Goal: Task Accomplishment & Management: Use online tool/utility

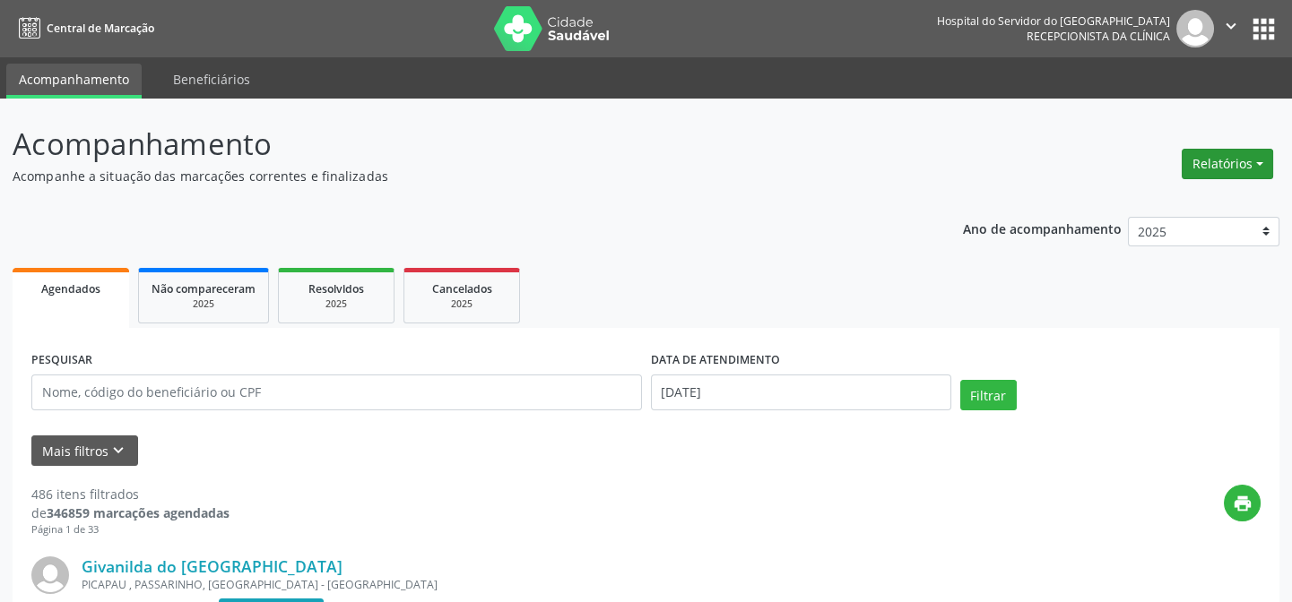
click at [1236, 174] on button "Relatórios" at bounding box center [1227, 164] width 91 height 30
click at [1154, 195] on link "Agendamentos" at bounding box center [1176, 201] width 193 height 25
select select "8"
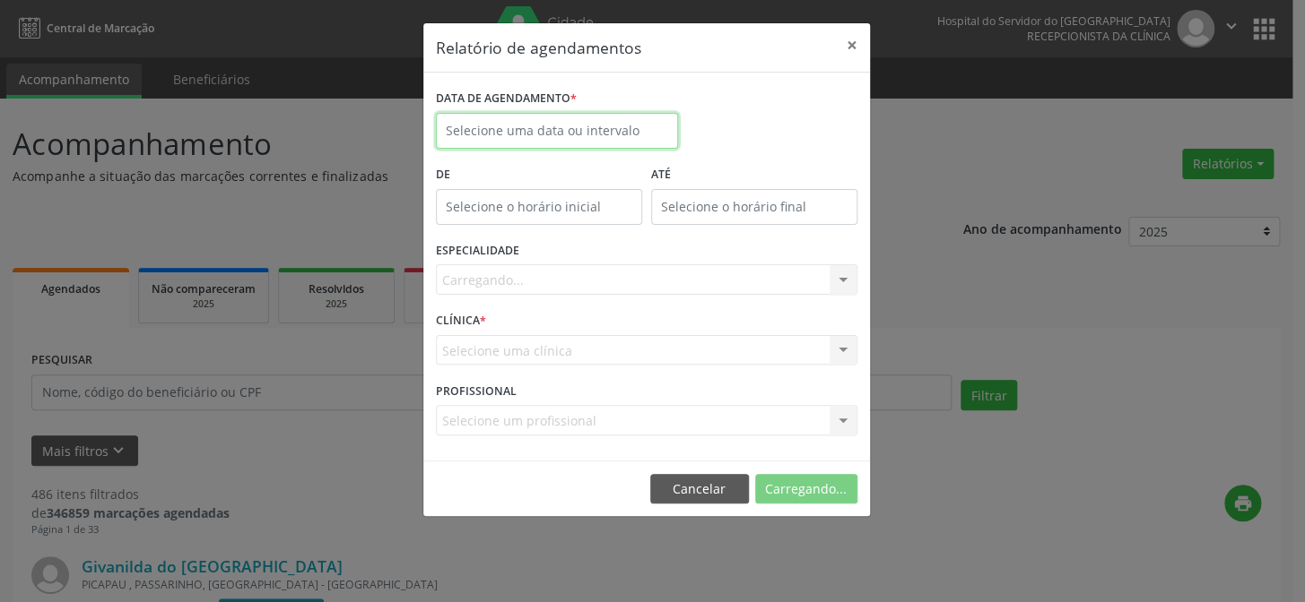
drag, startPoint x: 558, startPoint y: 128, endPoint x: 547, endPoint y: 148, distance: 22.5
click at [558, 127] on input "text" at bounding box center [557, 131] width 242 height 36
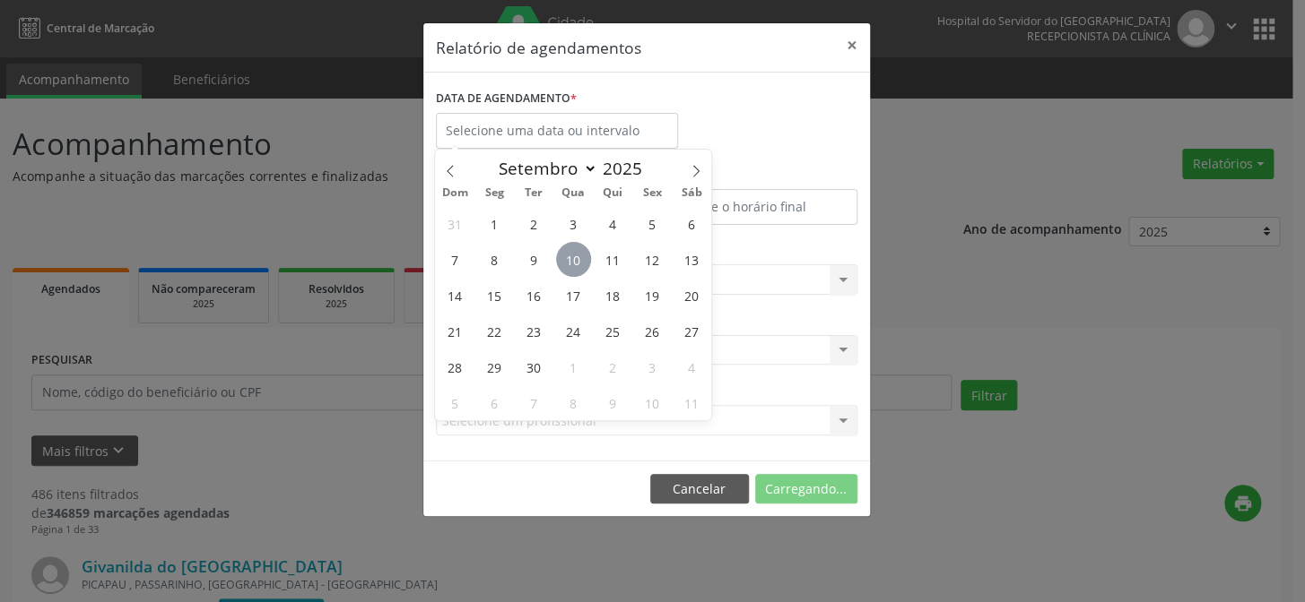
click at [570, 247] on span "10" at bounding box center [573, 259] width 35 height 35
type input "[DATE]"
click at [608, 257] on span "11" at bounding box center [612, 259] width 35 height 35
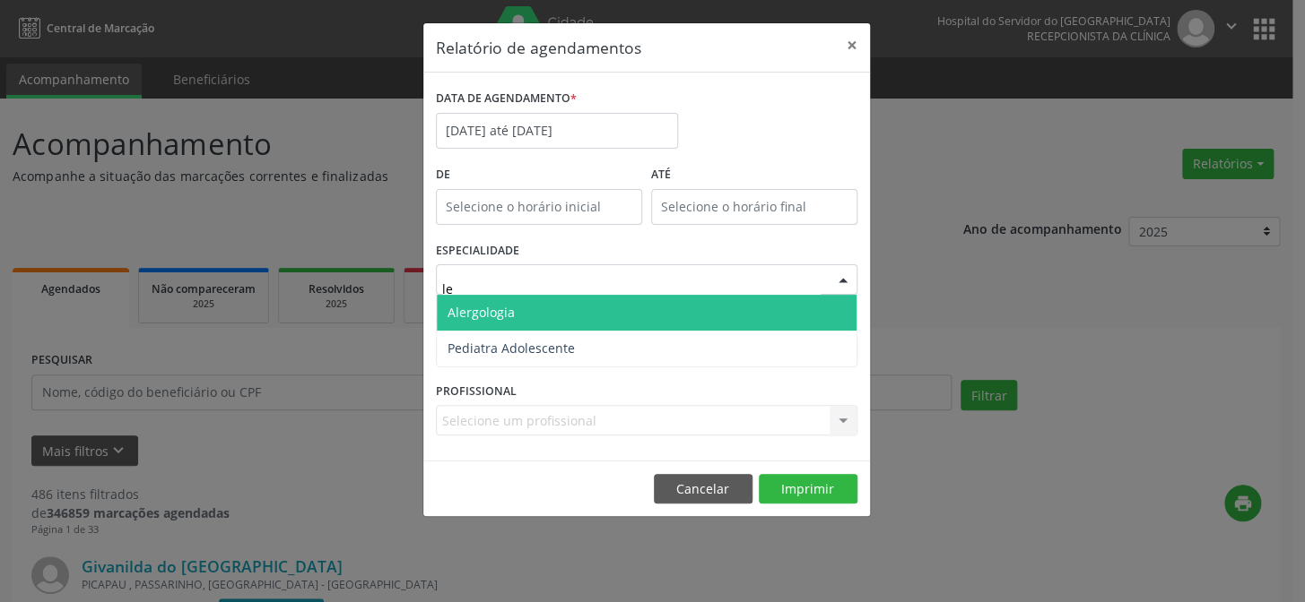
type input "l"
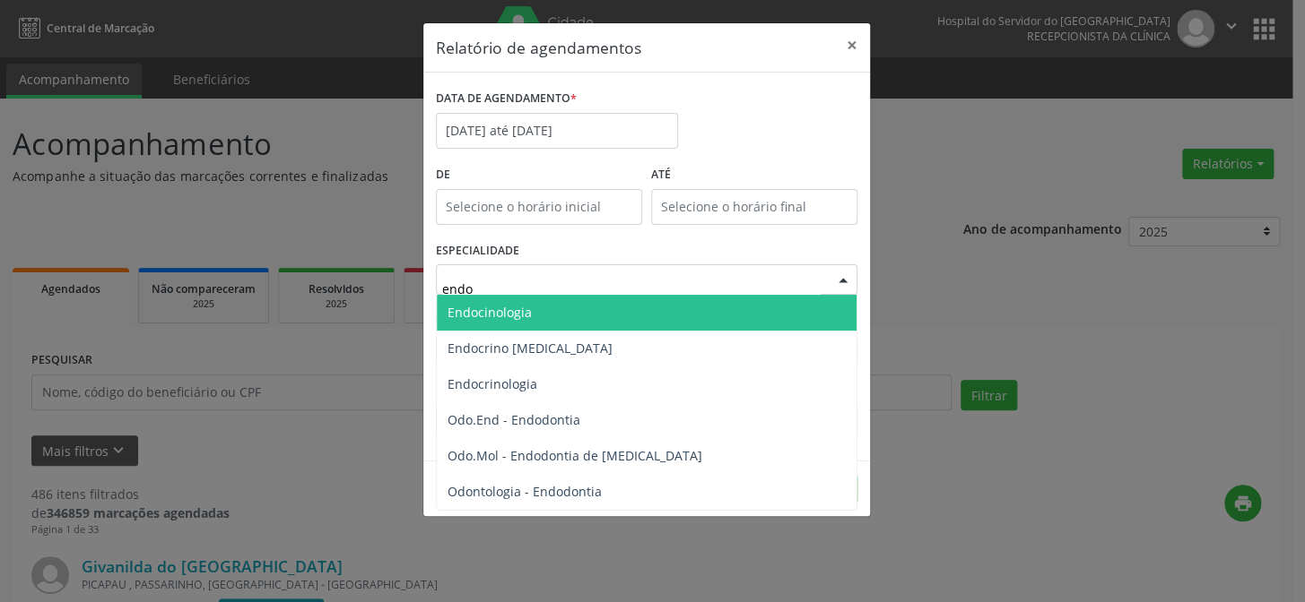
click at [551, 312] on span "Endocinologia" at bounding box center [647, 313] width 420 height 36
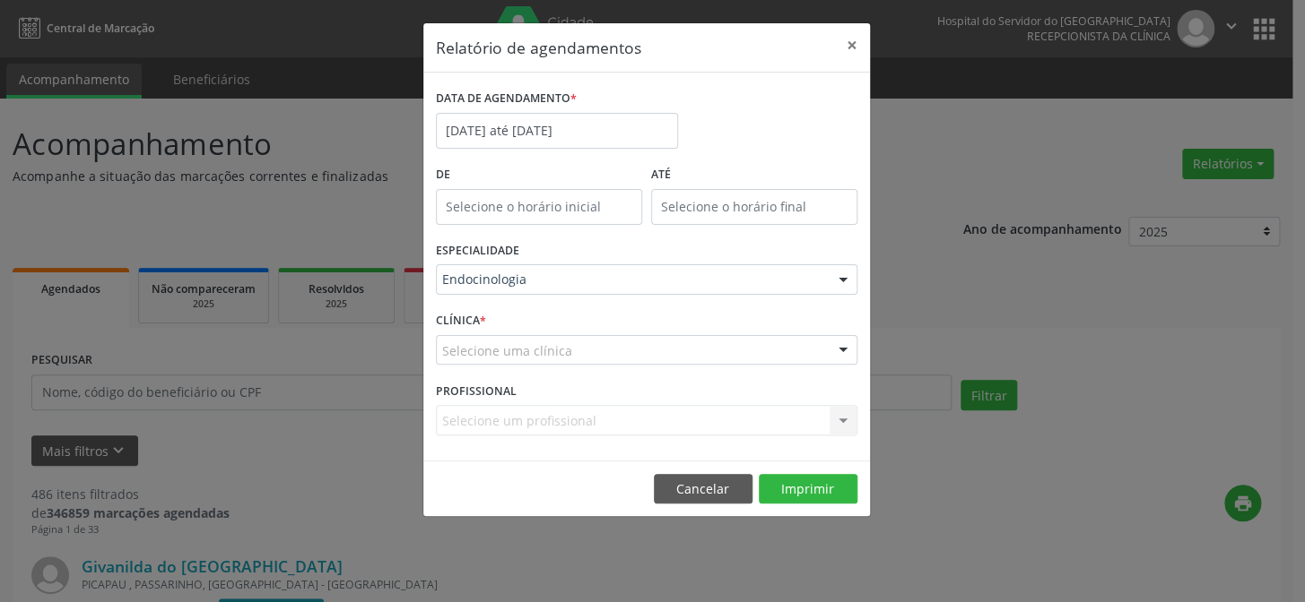
click at [592, 341] on div "Selecione uma clínica" at bounding box center [646, 350] width 421 height 30
drag, startPoint x: 549, startPoint y: 320, endPoint x: 556, endPoint y: 331, distance: 12.9
click at [550, 318] on span "Não há nenhuma opção para ser exibida." at bounding box center [647, 317] width 420 height 36
click at [531, 365] on input "text" at bounding box center [631, 360] width 378 height 36
drag, startPoint x: 542, startPoint y: 356, endPoint x: 573, endPoint y: 353, distance: 31.5
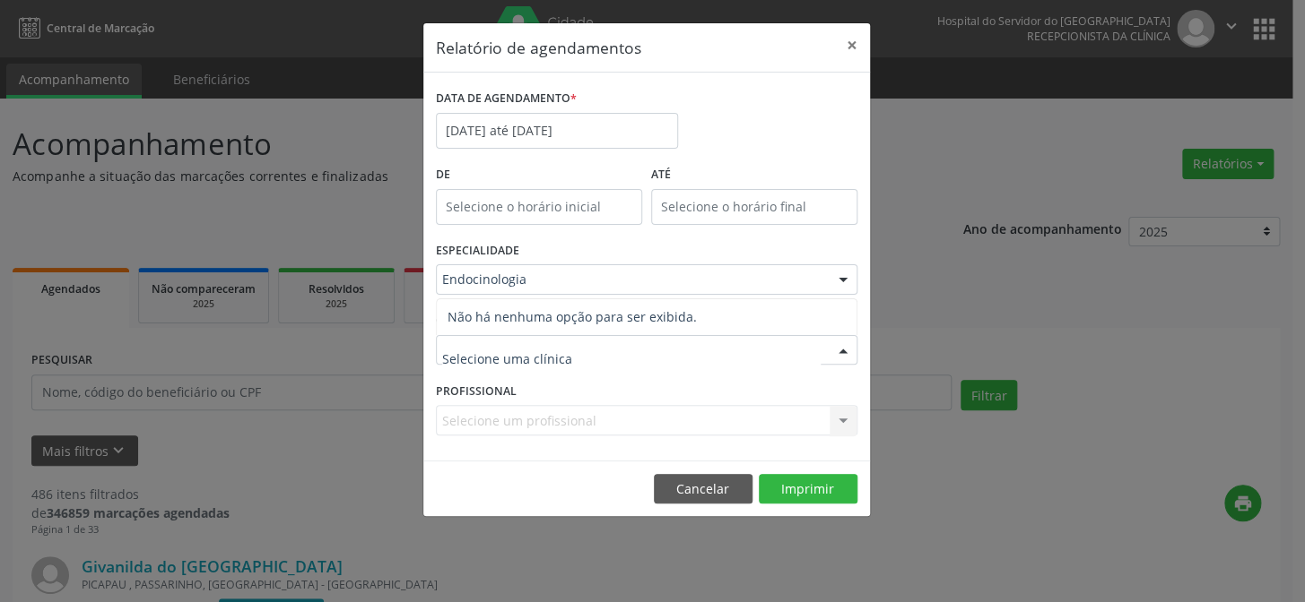
click at [547, 353] on input "text" at bounding box center [631, 360] width 378 height 36
drag, startPoint x: 727, startPoint y: 356, endPoint x: 681, endPoint y: 355, distance: 45.7
click at [728, 355] on input "text" at bounding box center [631, 360] width 378 height 36
drag, startPoint x: 484, startPoint y: 313, endPoint x: 488, endPoint y: 333, distance: 20.0
click at [487, 312] on span "Não há nenhuma opção para ser exibida." at bounding box center [647, 317] width 420 height 36
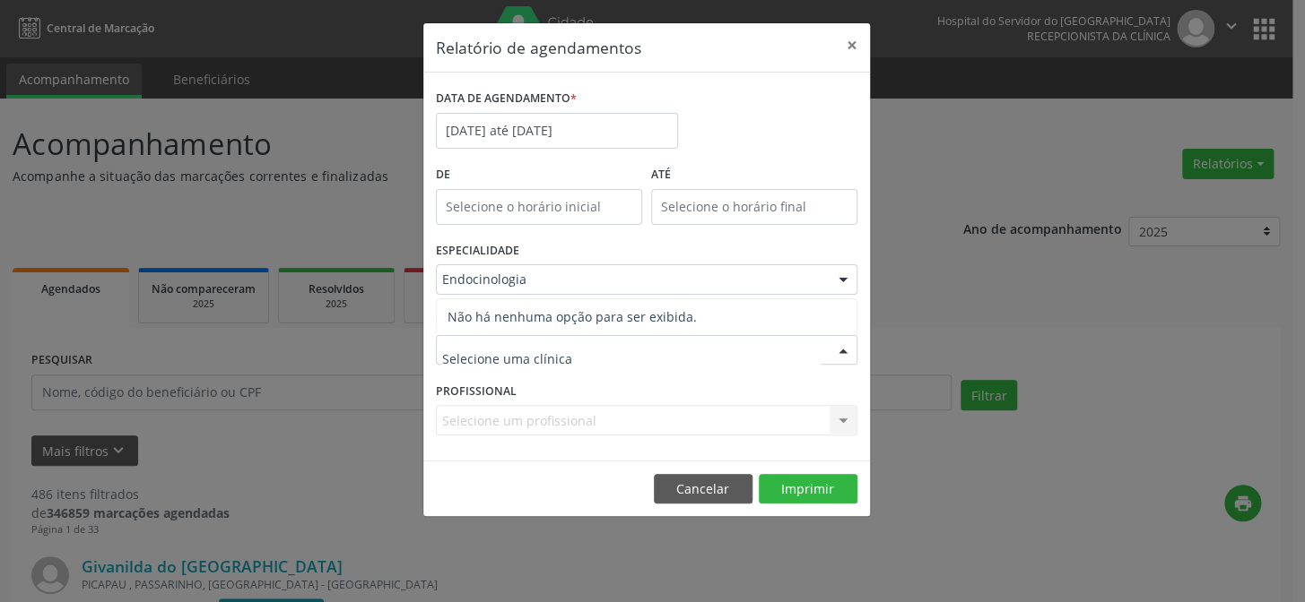
drag, startPoint x: 478, startPoint y: 342, endPoint x: 479, endPoint y: 366, distance: 23.3
click at [478, 344] on input "text" at bounding box center [631, 360] width 378 height 36
click at [483, 363] on input "text" at bounding box center [631, 360] width 378 height 36
drag, startPoint x: 485, startPoint y: 353, endPoint x: 490, endPoint y: 343, distance: 11.2
click at [485, 352] on input "text" at bounding box center [631, 360] width 378 height 36
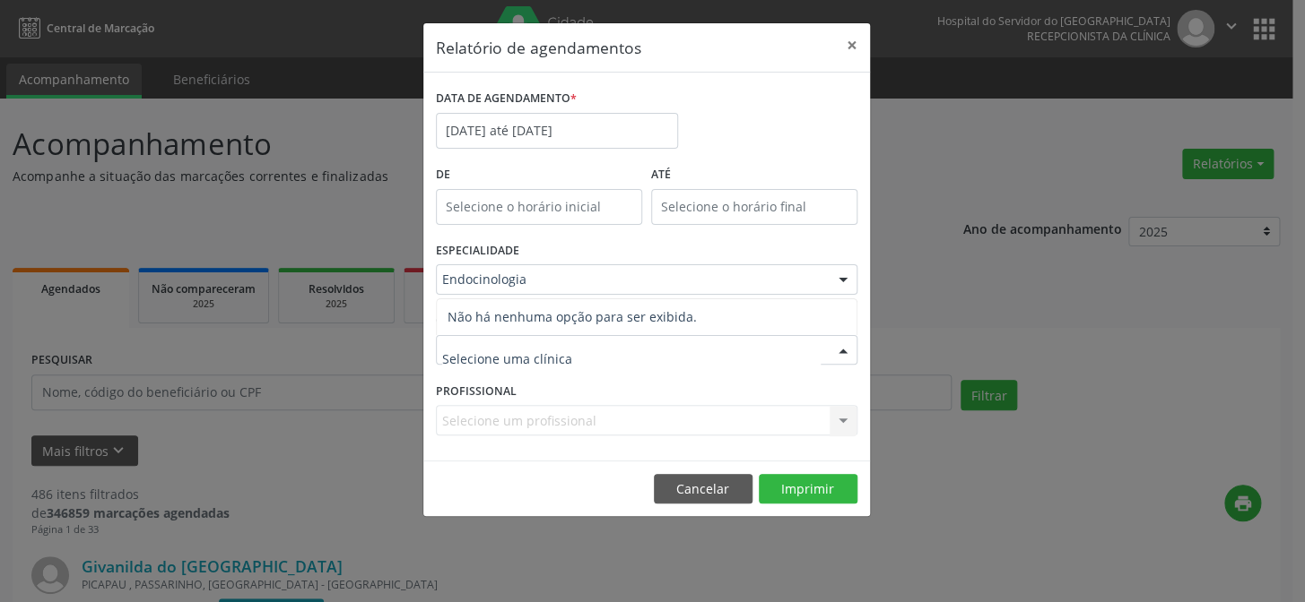
click at [590, 360] on input "text" at bounding box center [631, 360] width 378 height 36
click at [556, 270] on div "Endocinologia" at bounding box center [646, 279] width 421 height 30
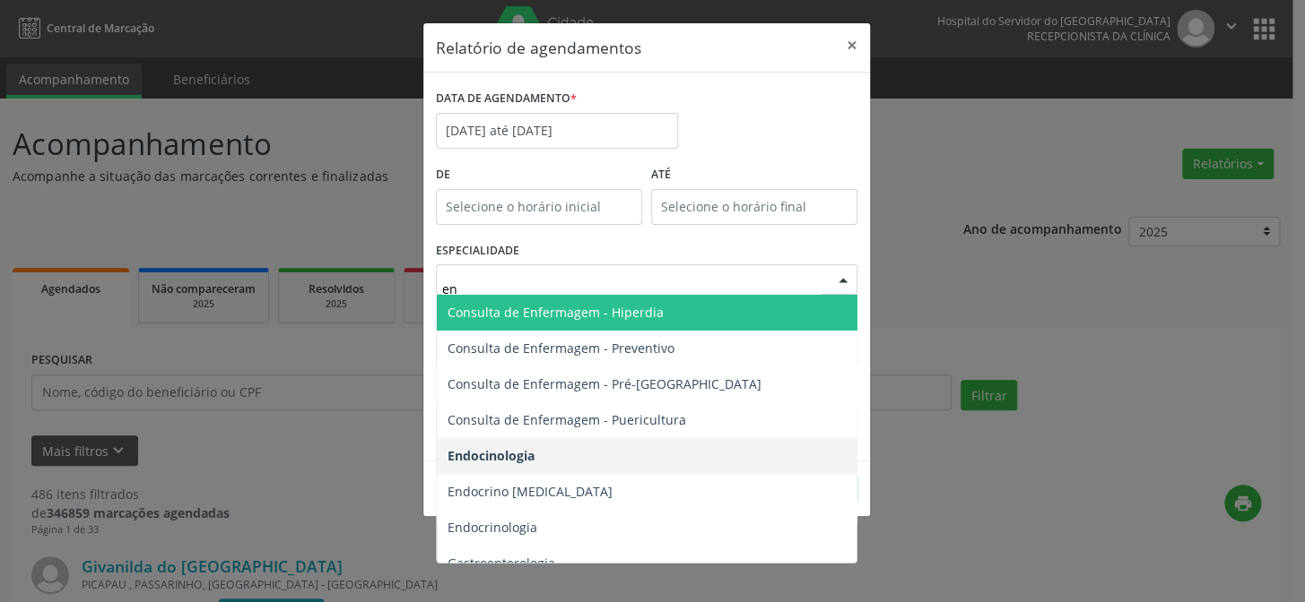
type input "end"
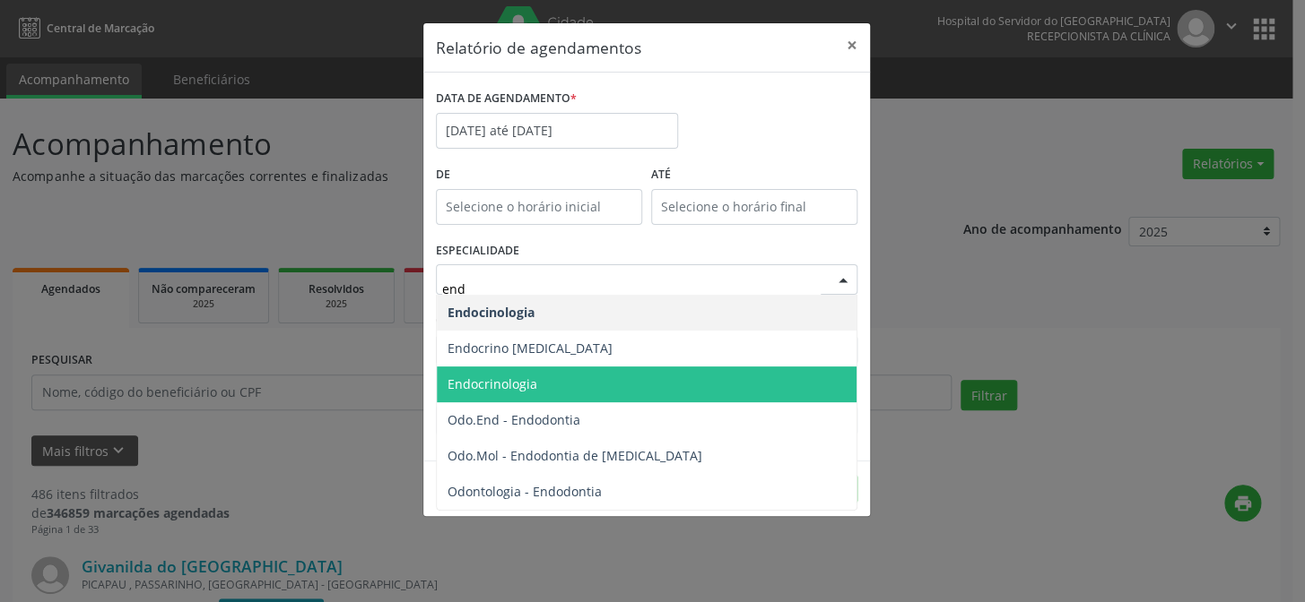
click at [498, 384] on span "Endocrinologia" at bounding box center [492, 384] width 90 height 17
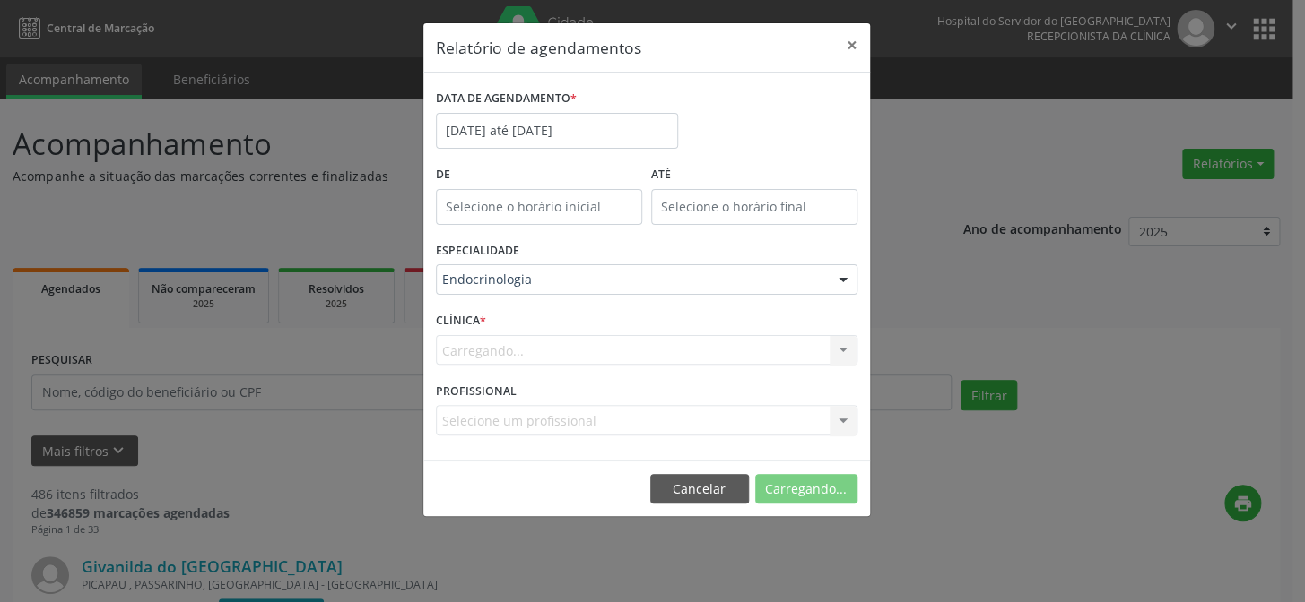
click at [725, 346] on div "Carregando... Nenhum resultado encontrado para: " " Não há nenhuma opção para s…" at bounding box center [646, 350] width 421 height 30
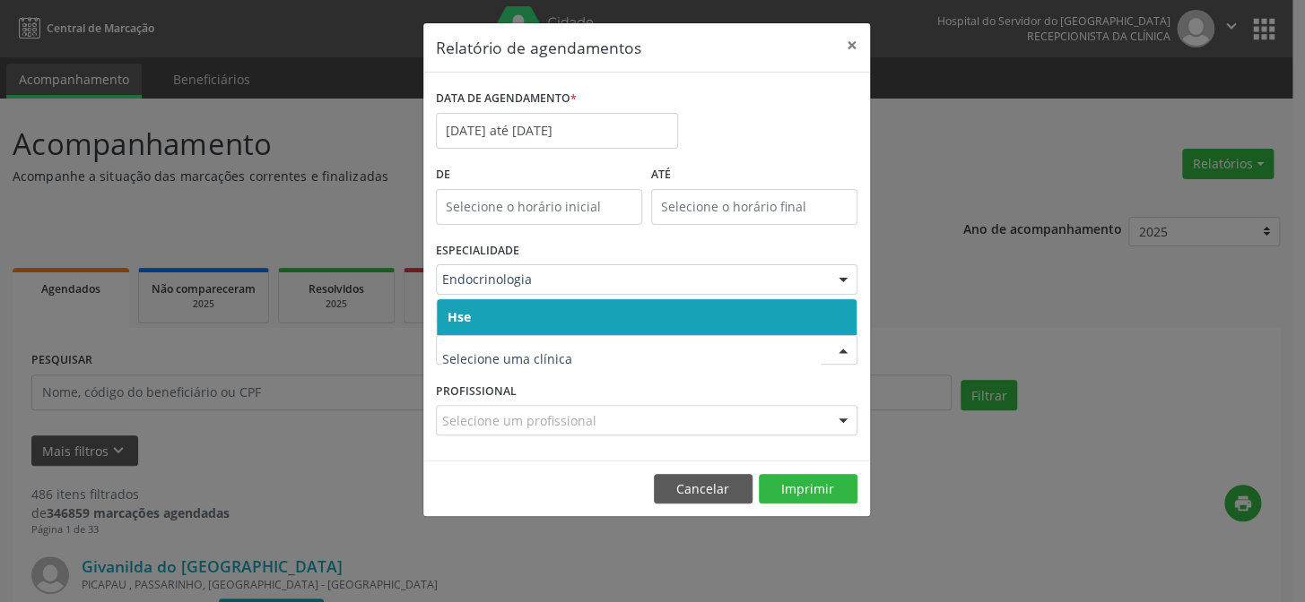
click at [490, 312] on span "Hse" at bounding box center [647, 317] width 420 height 36
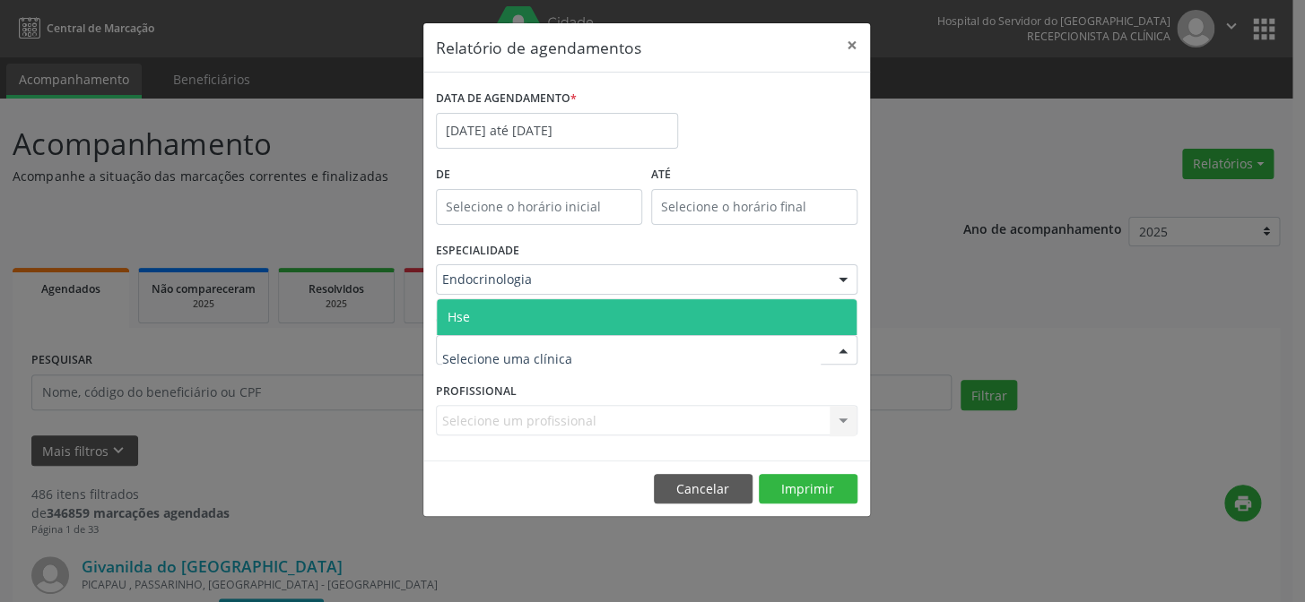
click at [478, 312] on span "Hse" at bounding box center [647, 317] width 420 height 36
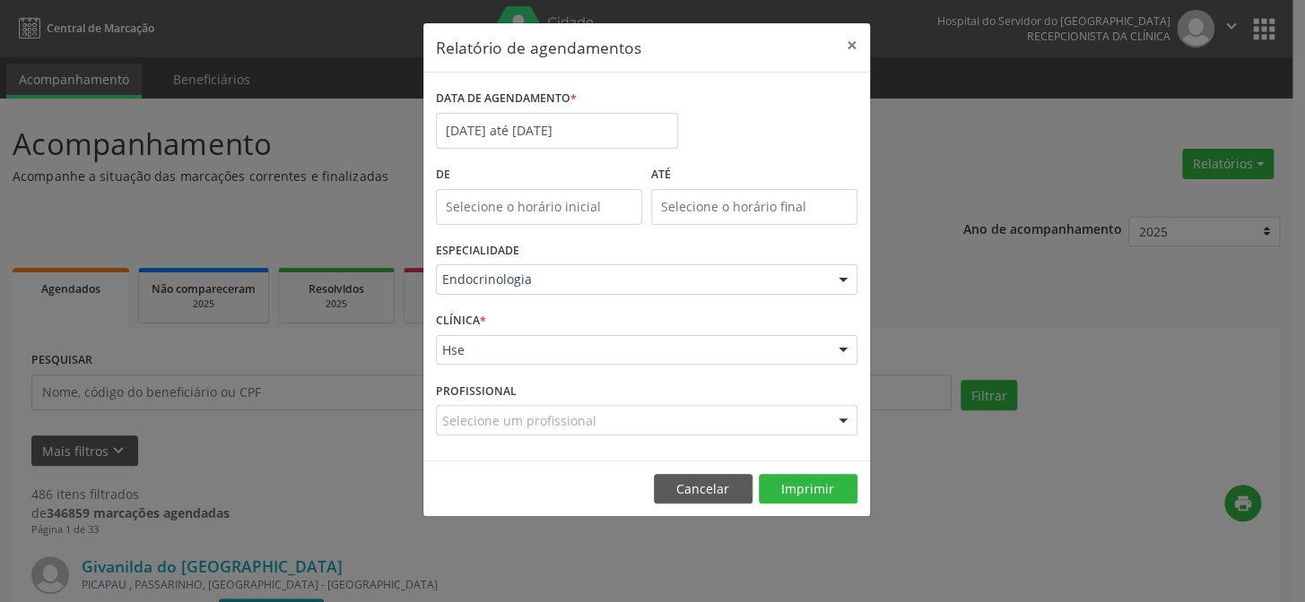
click at [839, 419] on div at bounding box center [842, 421] width 27 height 30
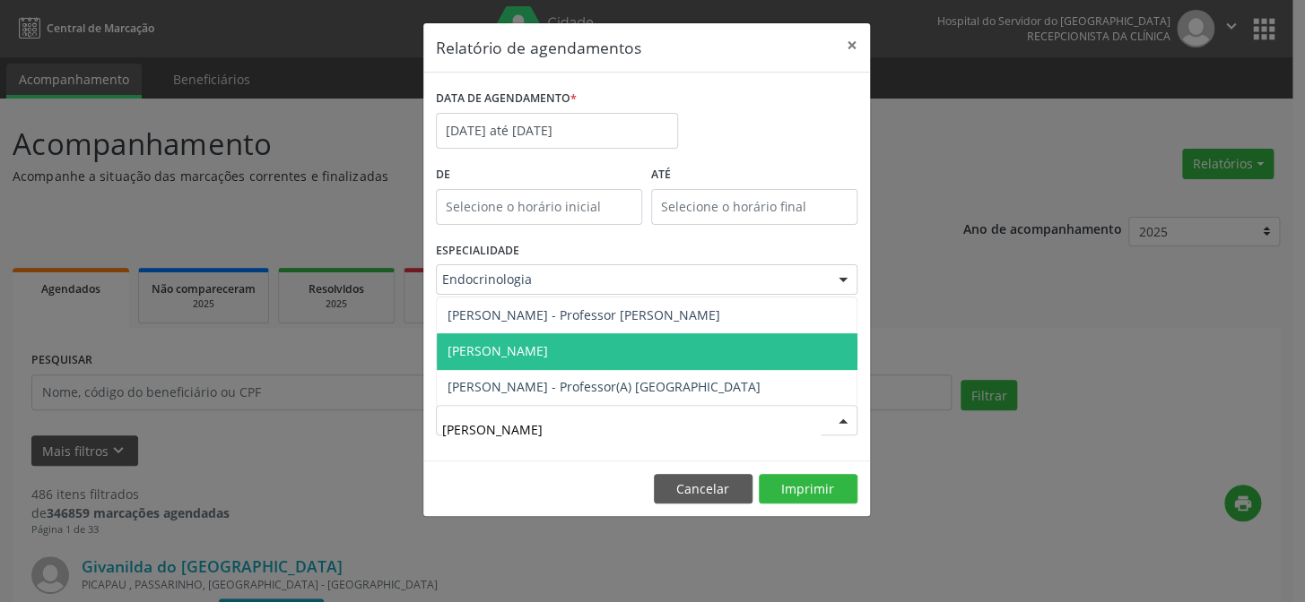
click at [548, 353] on span "[PERSON_NAME]" at bounding box center [497, 350] width 100 height 17
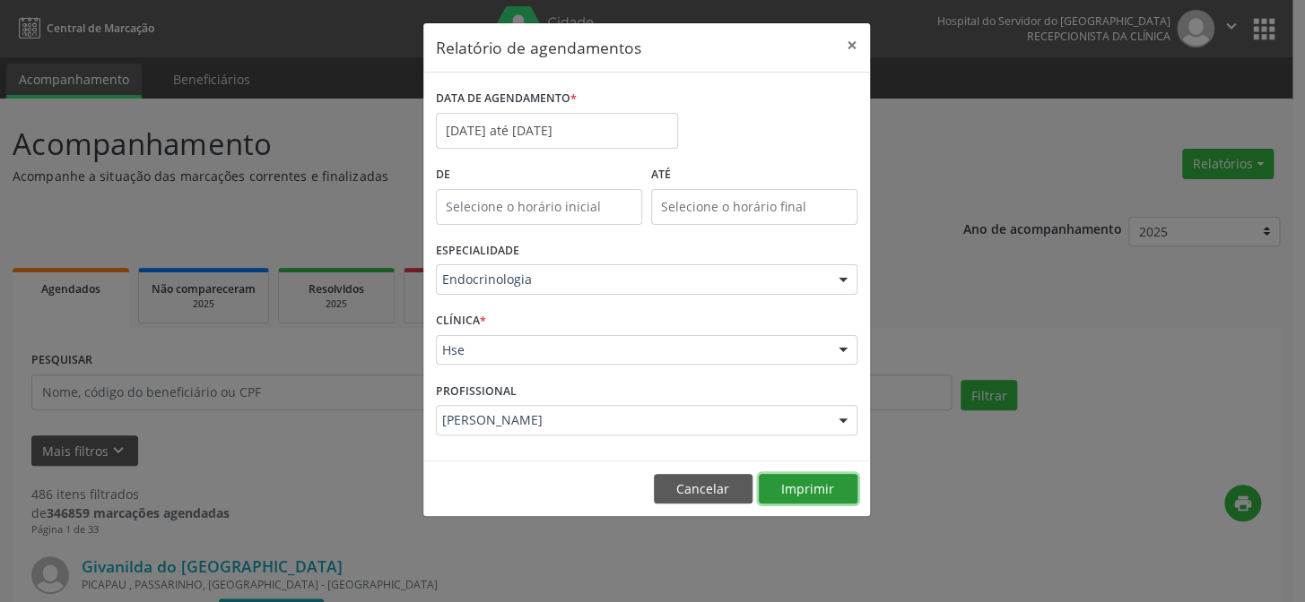
click at [806, 481] on button "Imprimir" at bounding box center [808, 489] width 99 height 30
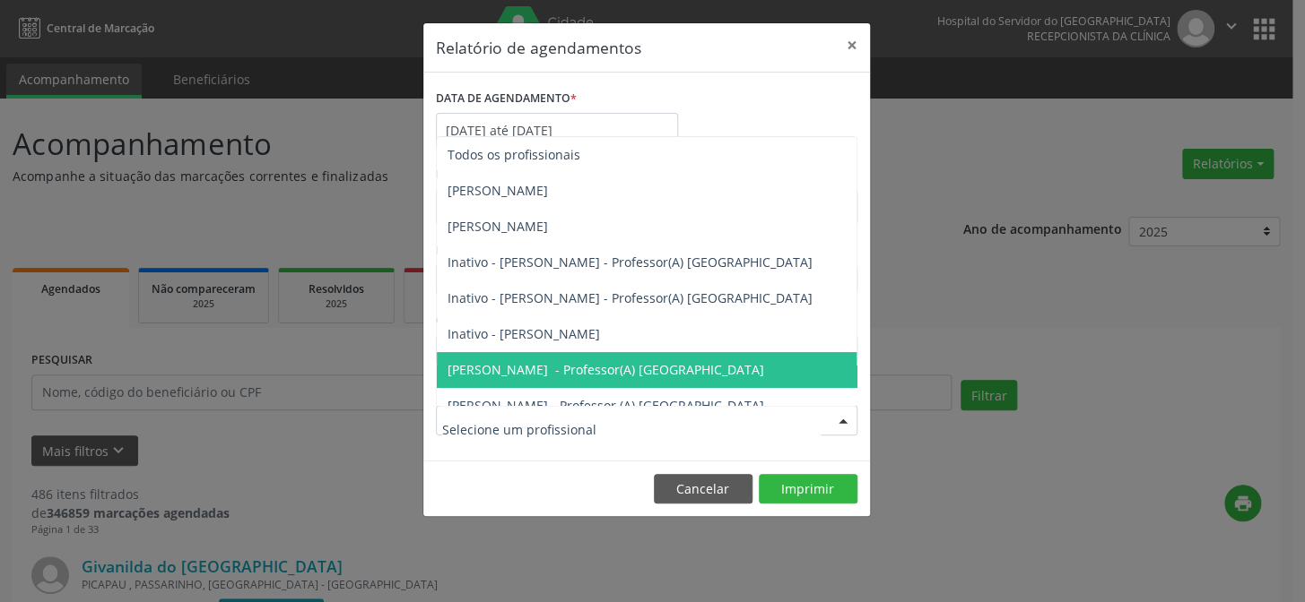
click at [841, 422] on div at bounding box center [842, 421] width 27 height 30
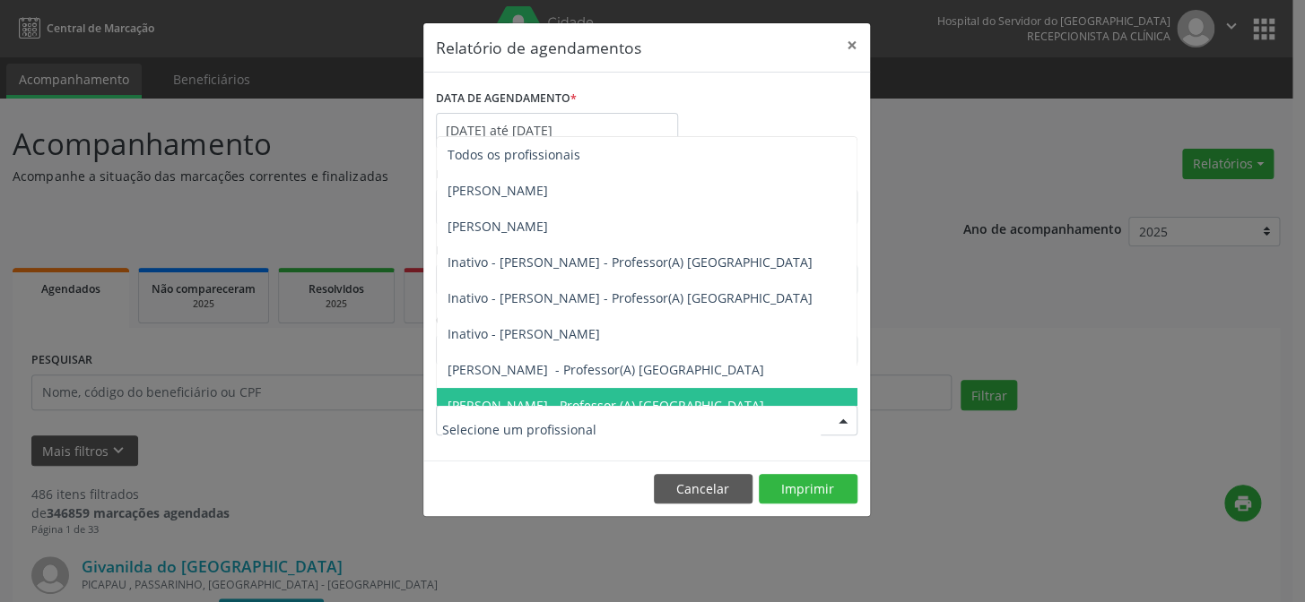
drag, startPoint x: 617, startPoint y: 431, endPoint x: 299, endPoint y: 427, distance: 317.4
click at [299, 427] on div "Relatório de agendamentos × DATA DE AGENDAMENTO * [DATE] até [DATE] De ATÉ ESPE…" at bounding box center [652, 301] width 1305 height 602
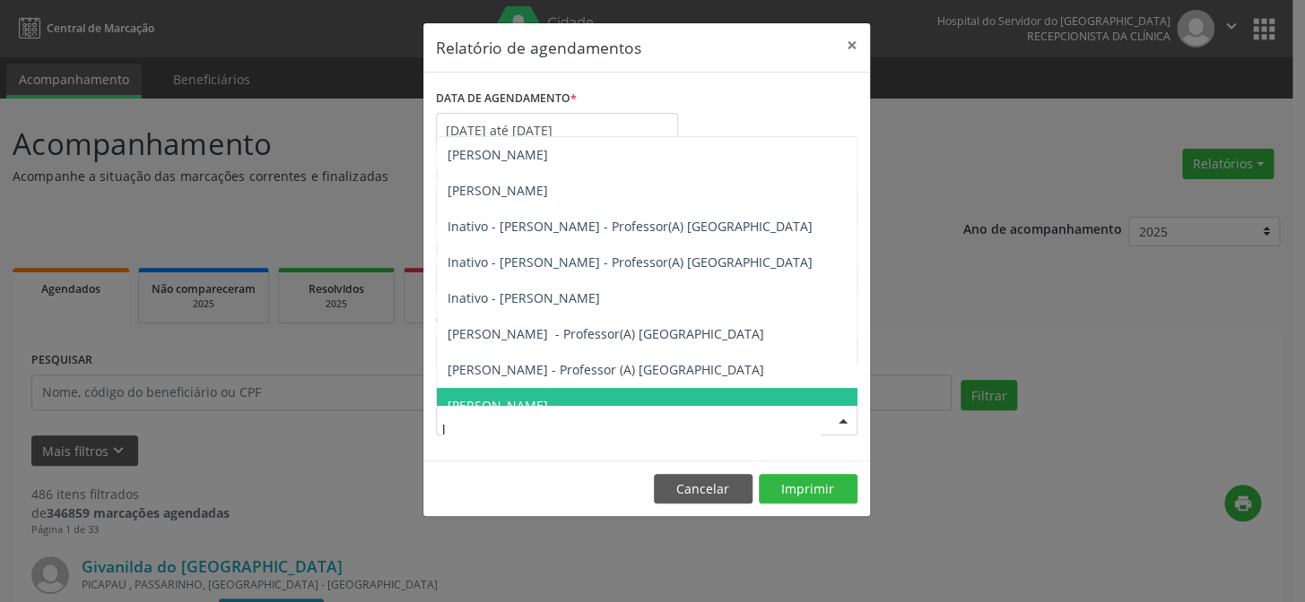
type input "lu"
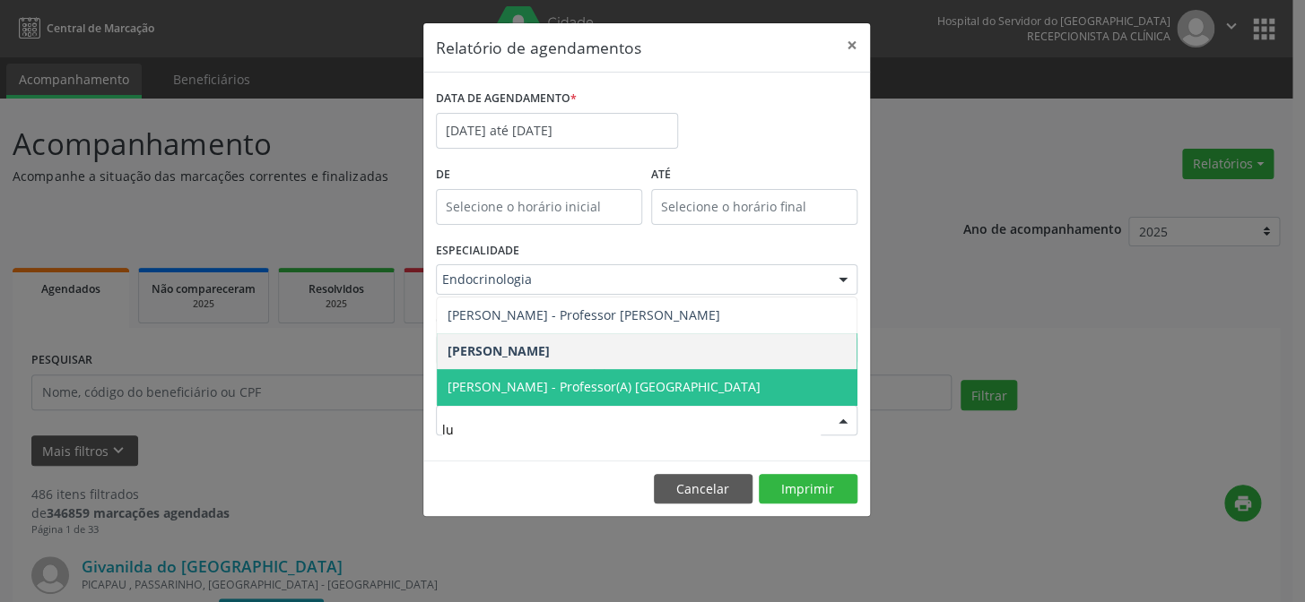
click at [574, 378] on span "[PERSON_NAME] - Professor(A) [GEOGRAPHIC_DATA]" at bounding box center [603, 386] width 313 height 17
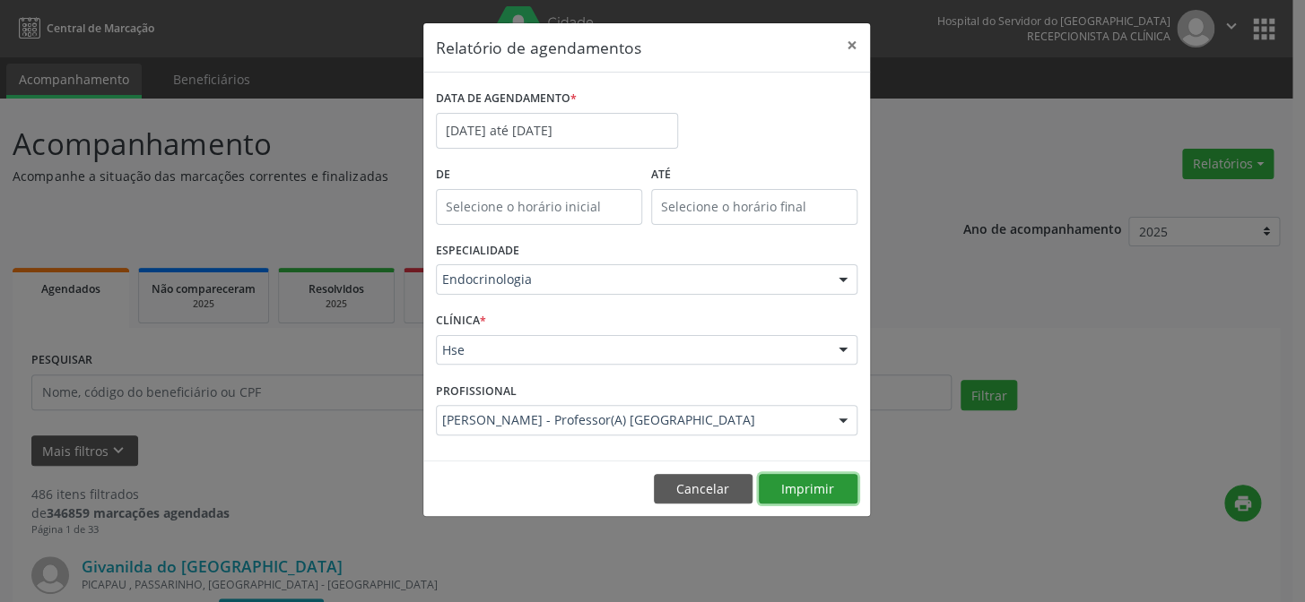
drag, startPoint x: 792, startPoint y: 481, endPoint x: 792, endPoint y: 470, distance: 10.8
click at [792, 475] on button "Imprimir" at bounding box center [808, 489] width 99 height 30
click at [837, 417] on div at bounding box center [842, 421] width 27 height 30
drag, startPoint x: 385, startPoint y: 135, endPoint x: 408, endPoint y: 133, distance: 23.5
click at [386, 134] on div "Relatório de agendamentos × DATA DE AGENDAMENTO * [DATE] até [DATE] De ATÉ ESPE…" at bounding box center [652, 301] width 1305 height 602
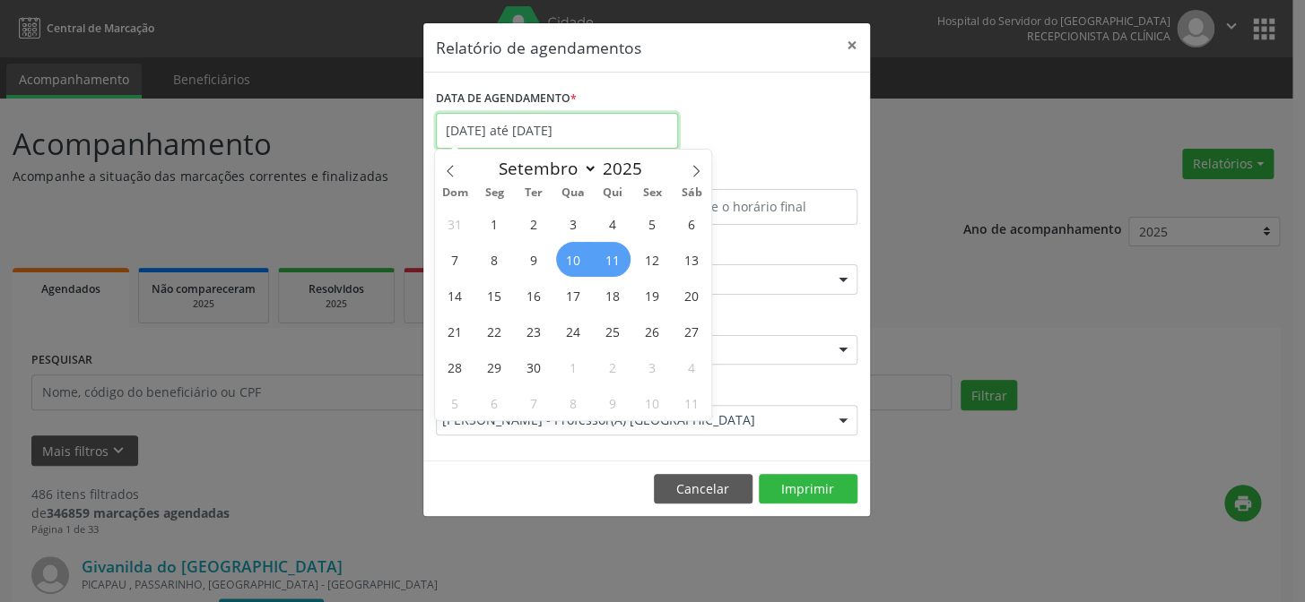
click at [511, 126] on input "[DATE] até [DATE]" at bounding box center [557, 131] width 242 height 36
click at [616, 260] on span "11" at bounding box center [612, 259] width 35 height 35
type input "[DATE]"
click at [616, 260] on span "11" at bounding box center [612, 259] width 35 height 35
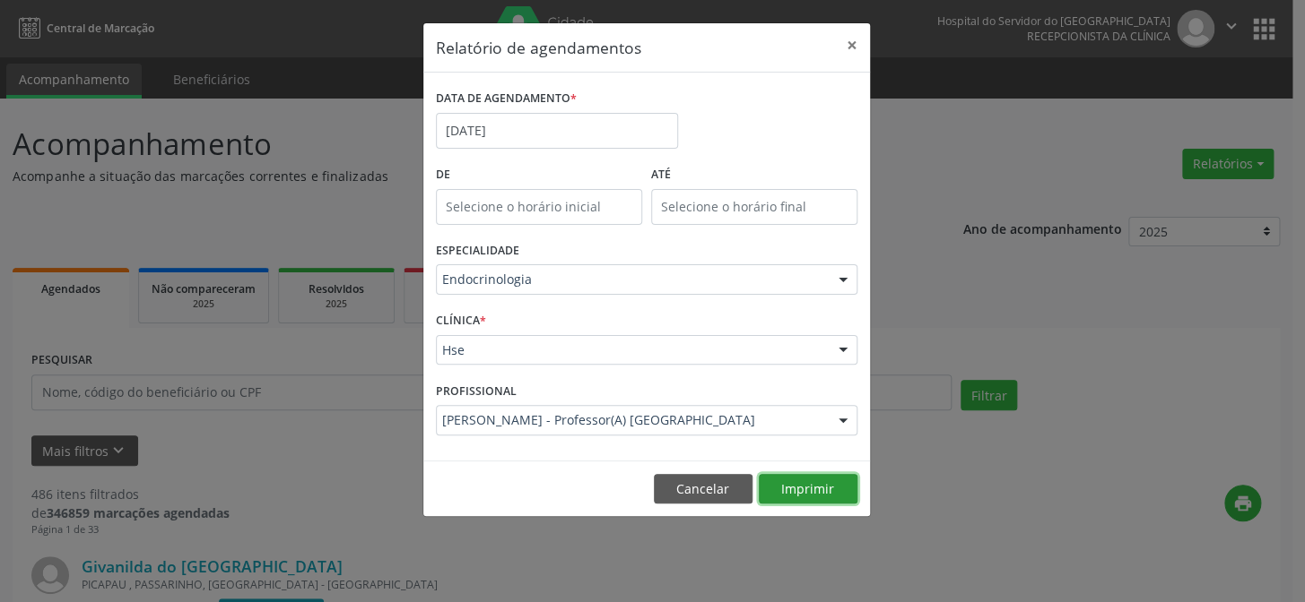
click at [805, 494] on button "Imprimir" at bounding box center [808, 489] width 99 height 30
click at [839, 415] on div at bounding box center [842, 421] width 27 height 30
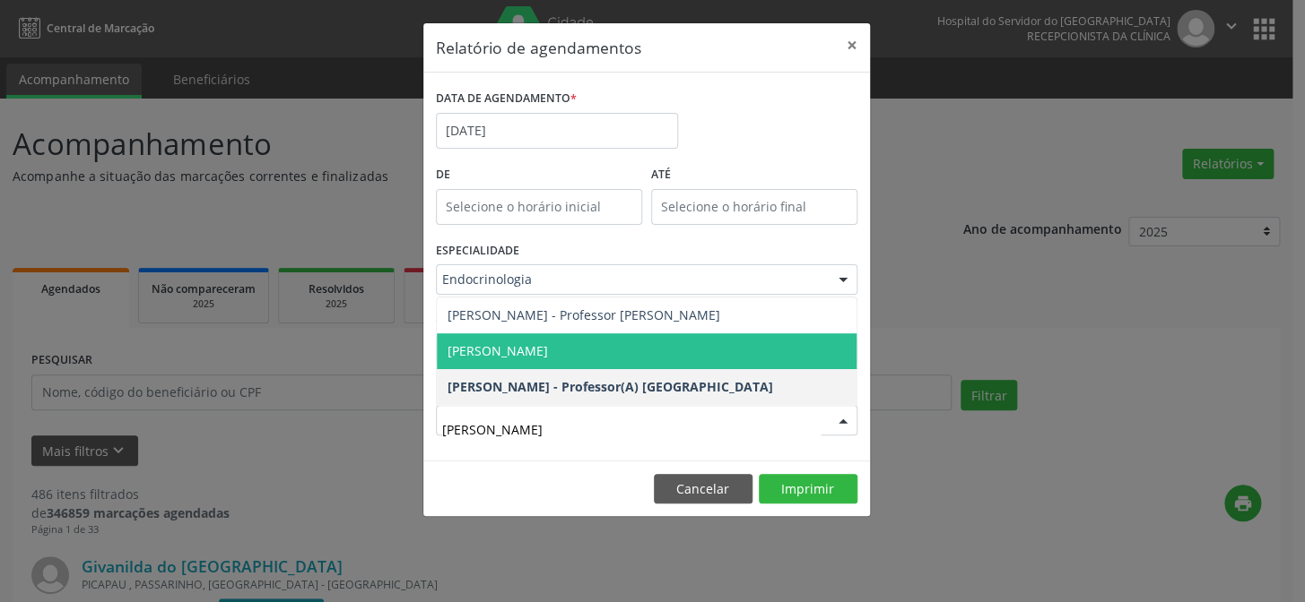
click at [607, 343] on span "[PERSON_NAME]" at bounding box center [647, 352] width 420 height 36
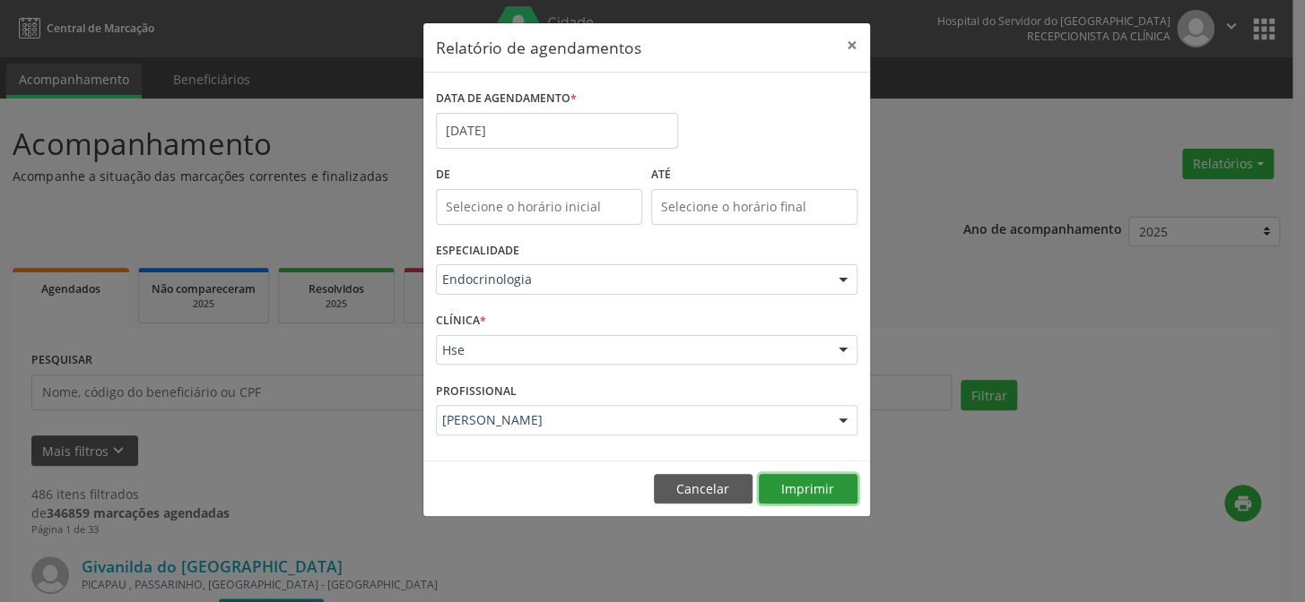
drag, startPoint x: 815, startPoint y: 489, endPoint x: 806, endPoint y: 484, distance: 10.0
click at [807, 485] on button "Imprimir" at bounding box center [808, 489] width 99 height 30
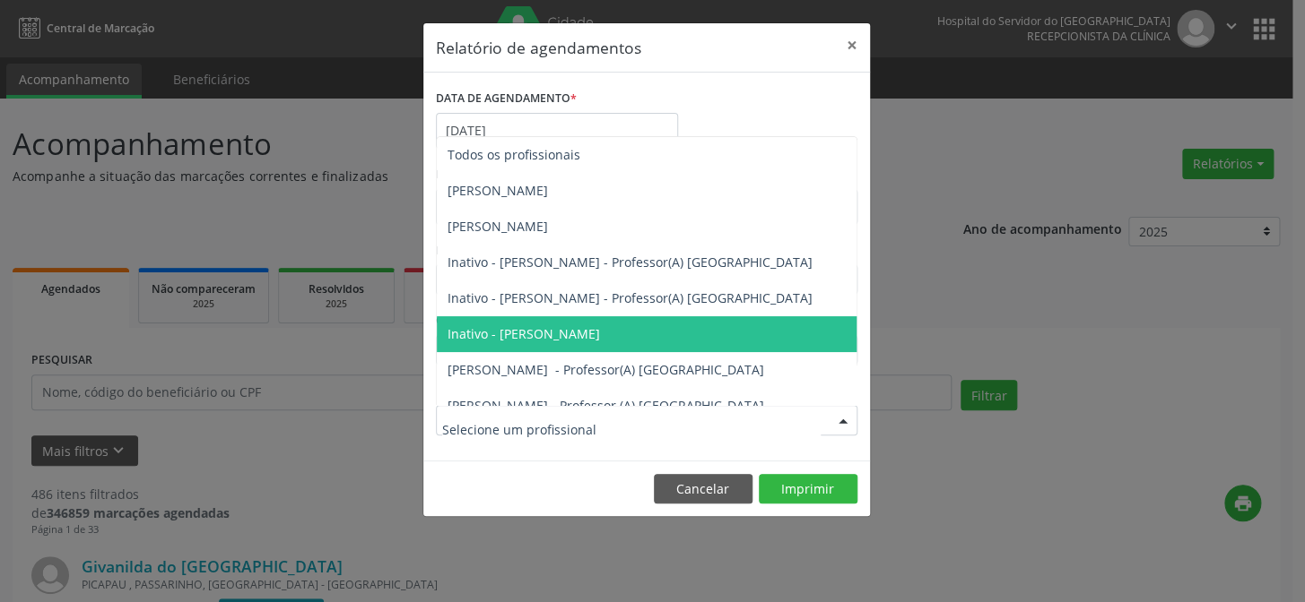
click at [836, 421] on div at bounding box center [842, 421] width 27 height 30
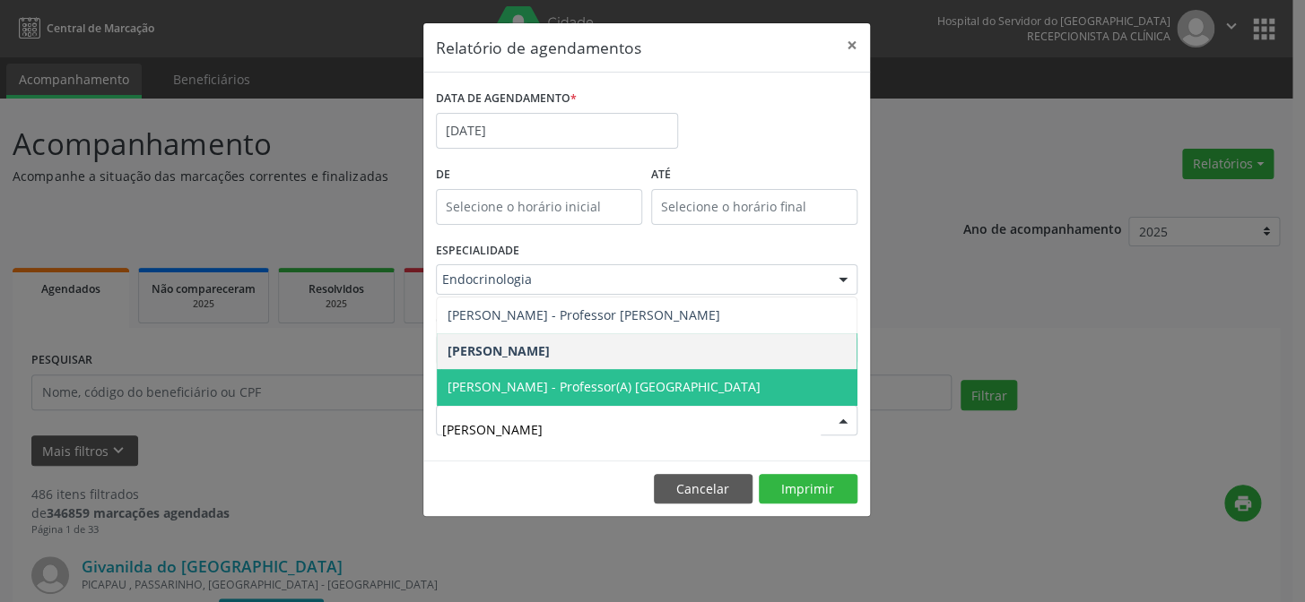
type input "[PERSON_NAME]"
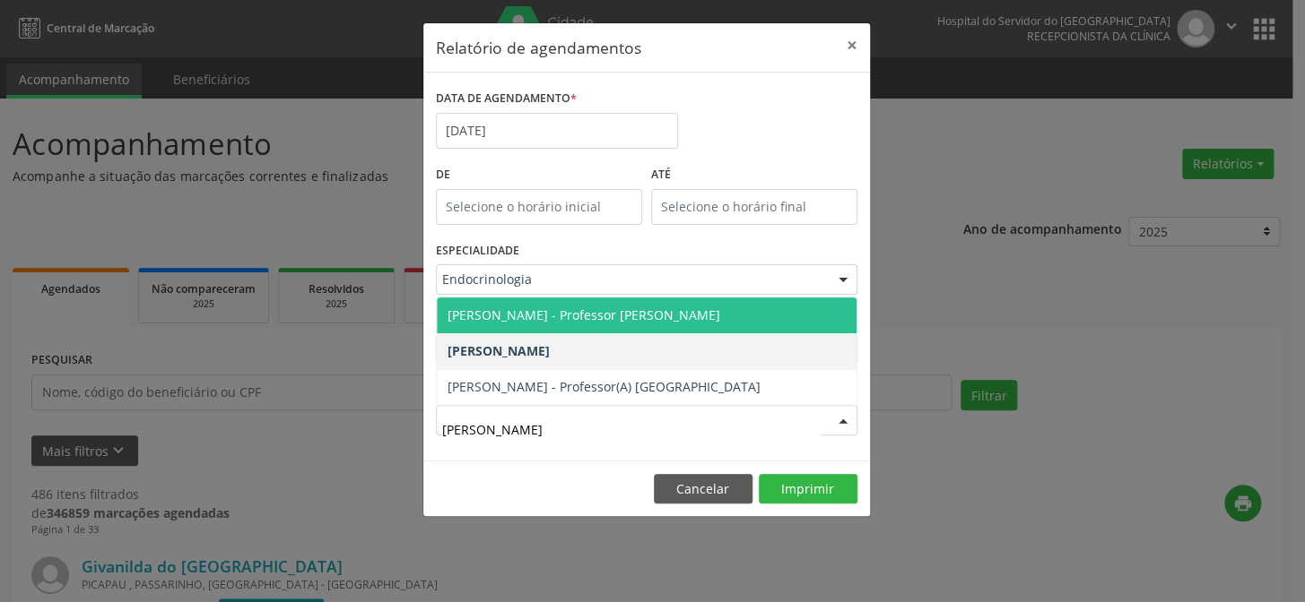
click at [577, 318] on span "[PERSON_NAME] - Professor [PERSON_NAME]" at bounding box center [583, 315] width 273 height 17
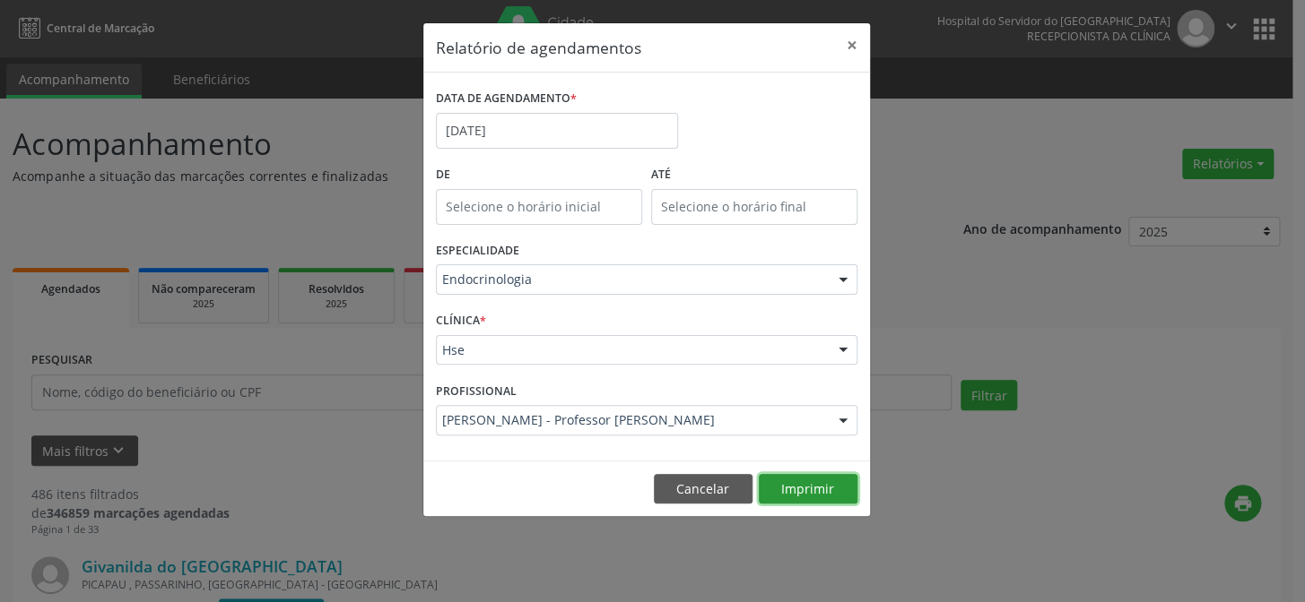
click at [811, 494] on button "Imprimir" at bounding box center [808, 489] width 99 height 30
click at [848, 28] on button "×" at bounding box center [852, 45] width 36 height 44
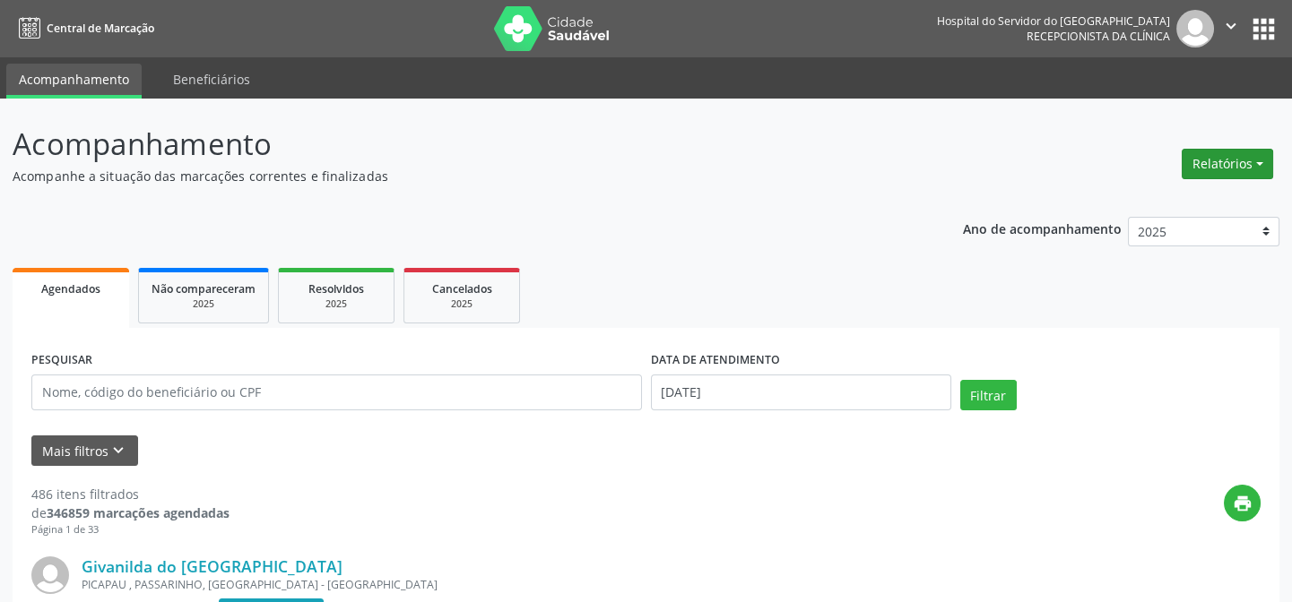
click at [1246, 169] on button "Relatórios" at bounding box center [1227, 164] width 91 height 30
click at [1156, 202] on link "Agendamentos" at bounding box center [1176, 201] width 193 height 25
select select "8"
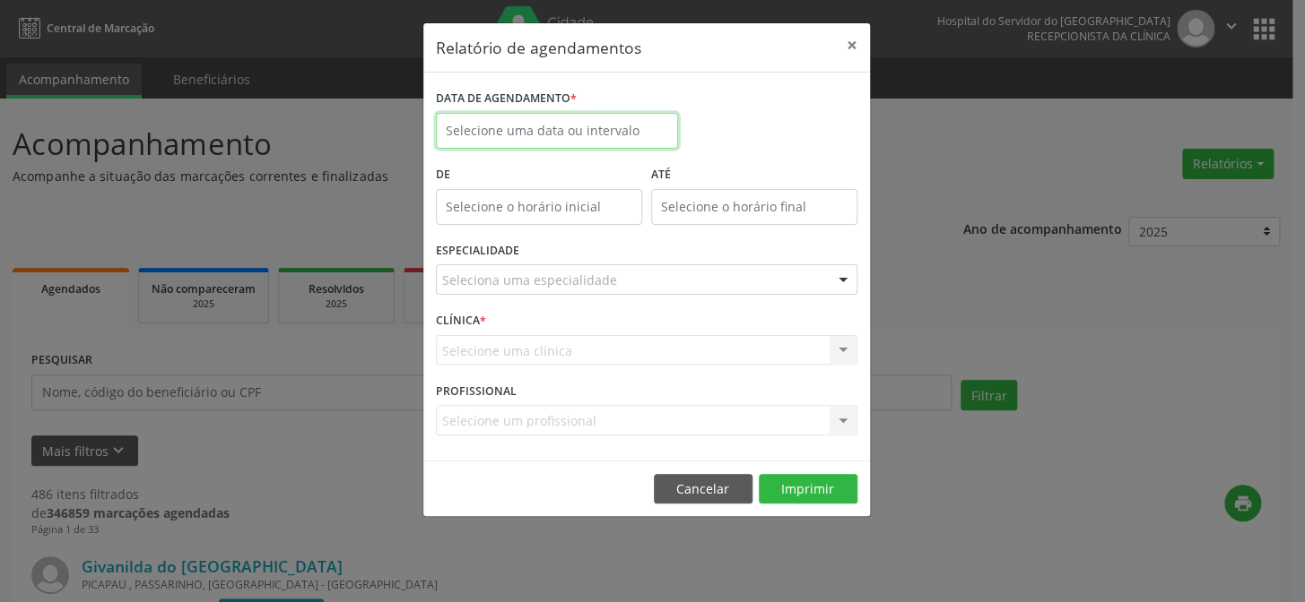
click at [546, 121] on input "text" at bounding box center [557, 131] width 242 height 36
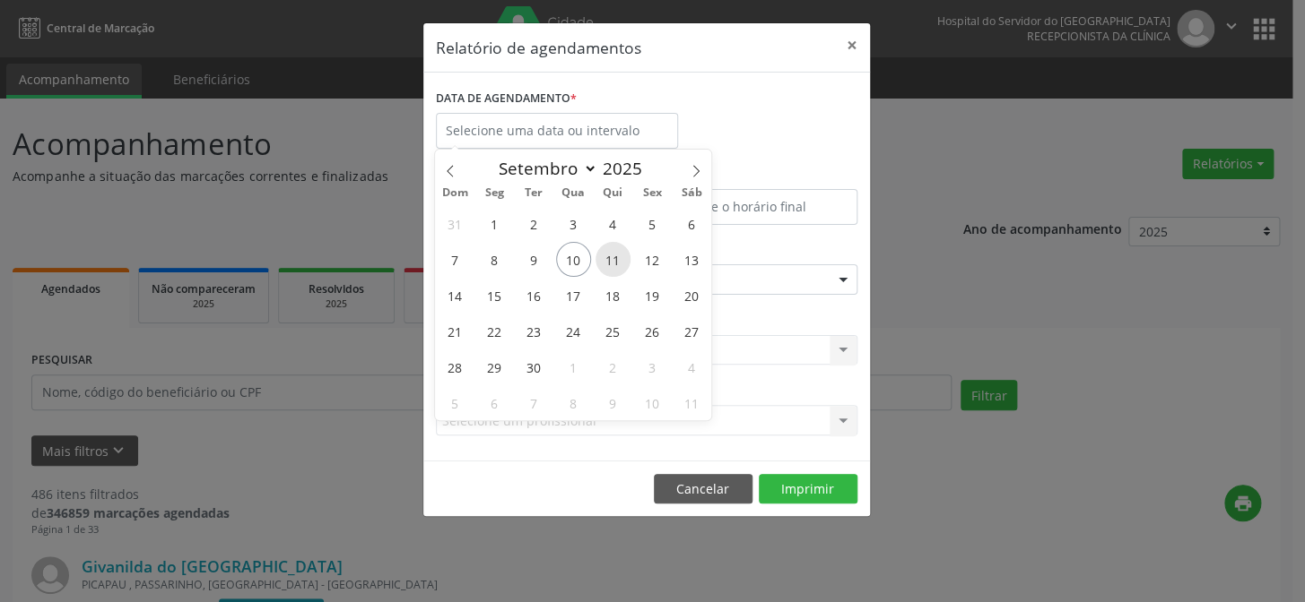
click at [604, 259] on span "11" at bounding box center [612, 259] width 35 height 35
type input "[DATE]"
click at [568, 257] on span "10" at bounding box center [573, 259] width 35 height 35
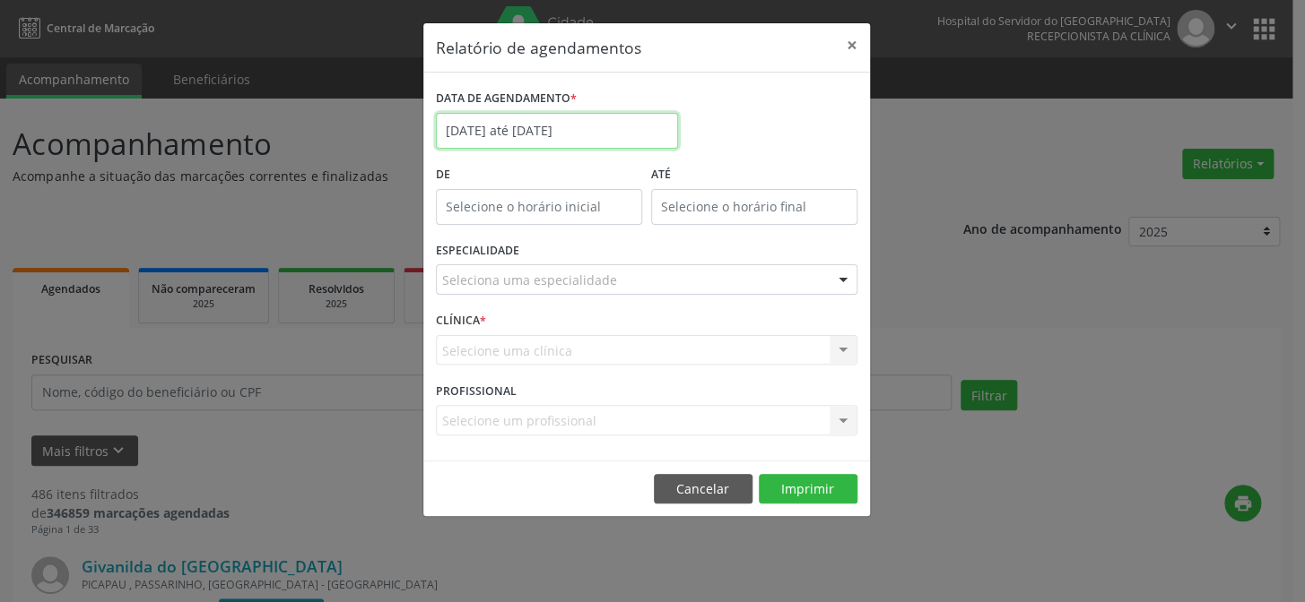
click at [641, 121] on input "[DATE] até [DATE]" at bounding box center [557, 131] width 242 height 36
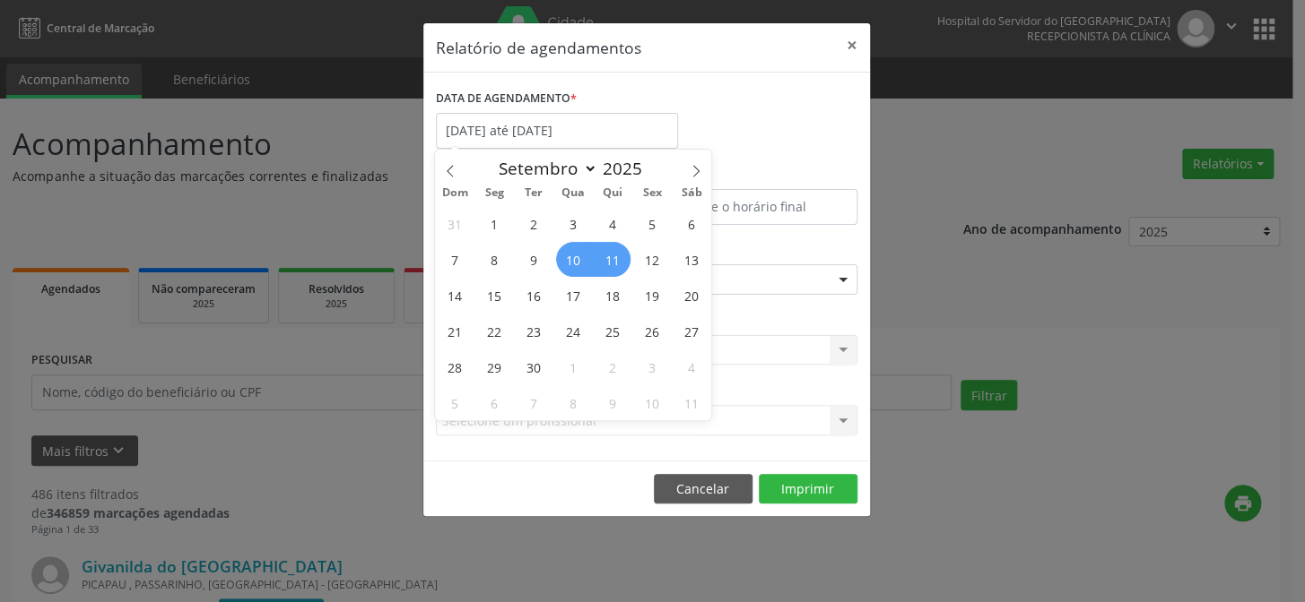
click at [584, 260] on span "10" at bounding box center [573, 259] width 35 height 35
type input "[DATE]"
click at [577, 260] on span "10" at bounding box center [573, 259] width 35 height 35
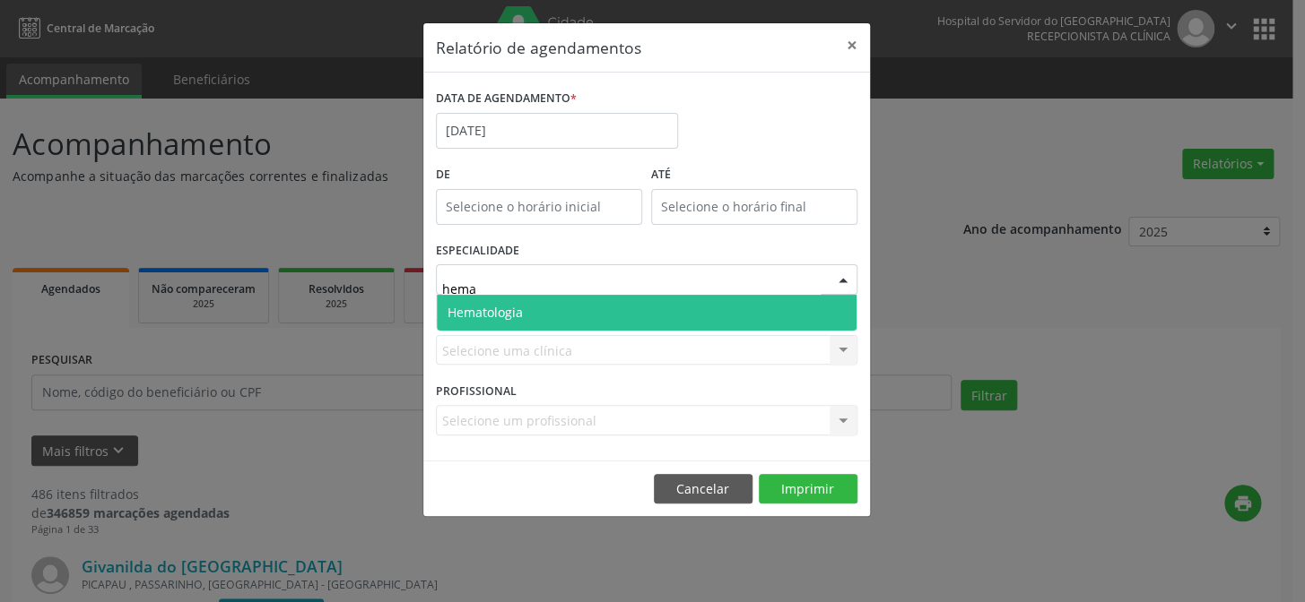
type input "hemat"
click at [506, 304] on span "Hematologia" at bounding box center [484, 312] width 75 height 17
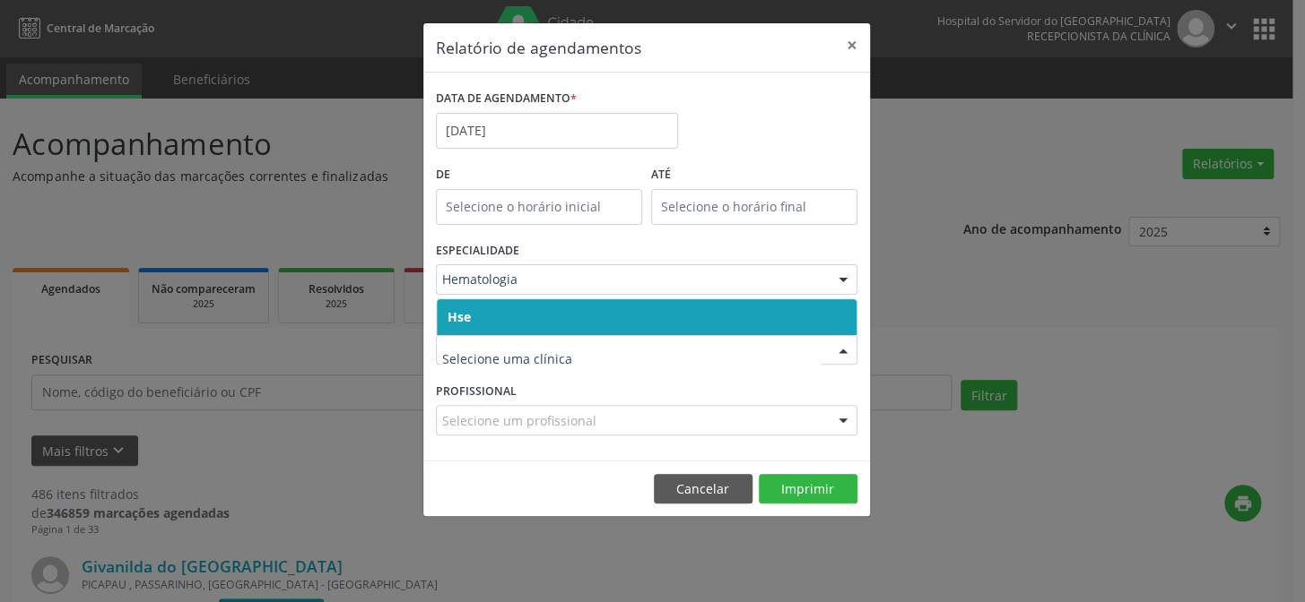
drag, startPoint x: 514, startPoint y: 341, endPoint x: 528, endPoint y: 363, distance: 26.6
click at [501, 314] on span "Hse" at bounding box center [647, 317] width 420 height 36
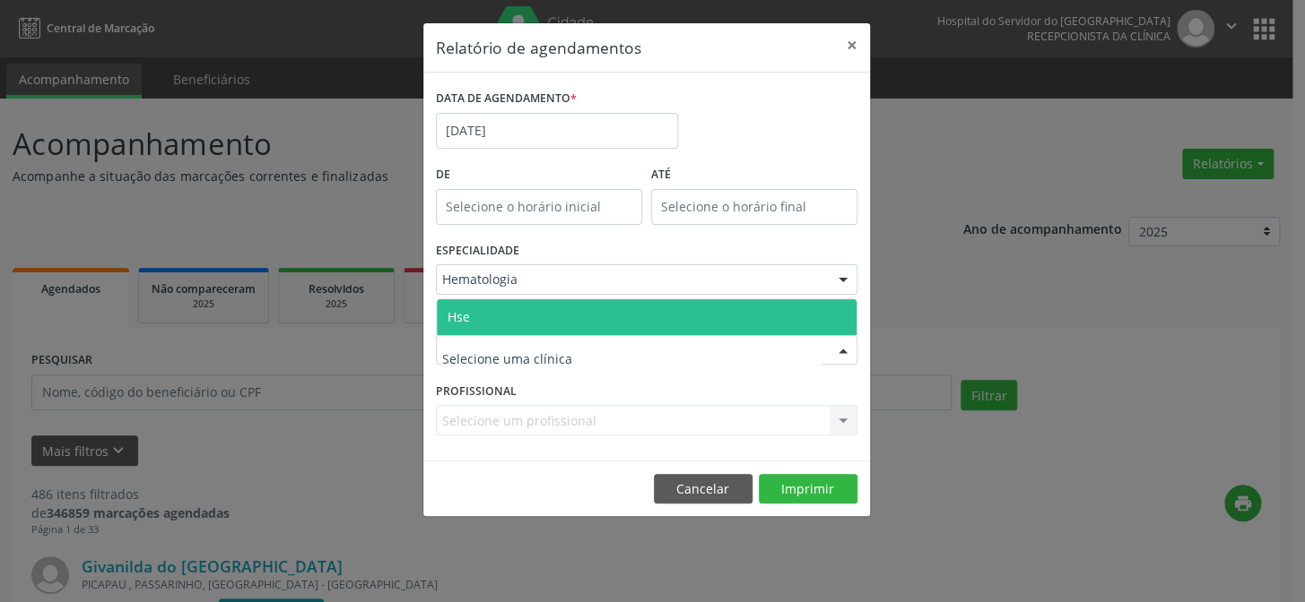
click at [494, 316] on span "Hse" at bounding box center [647, 317] width 420 height 36
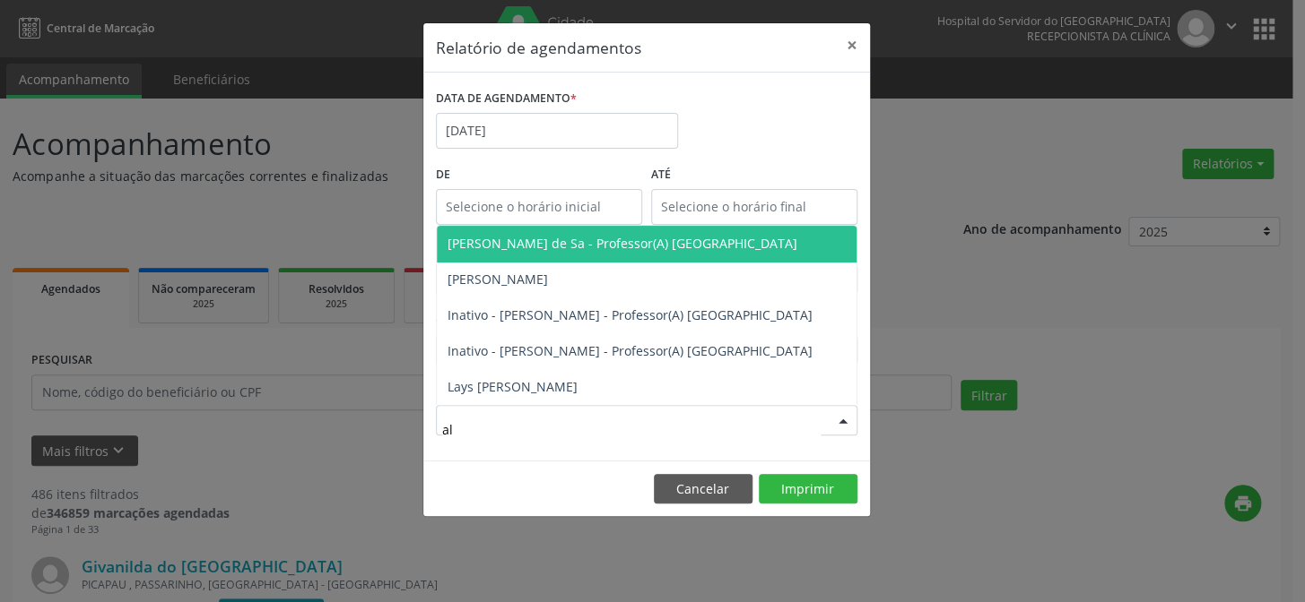
type input "ale"
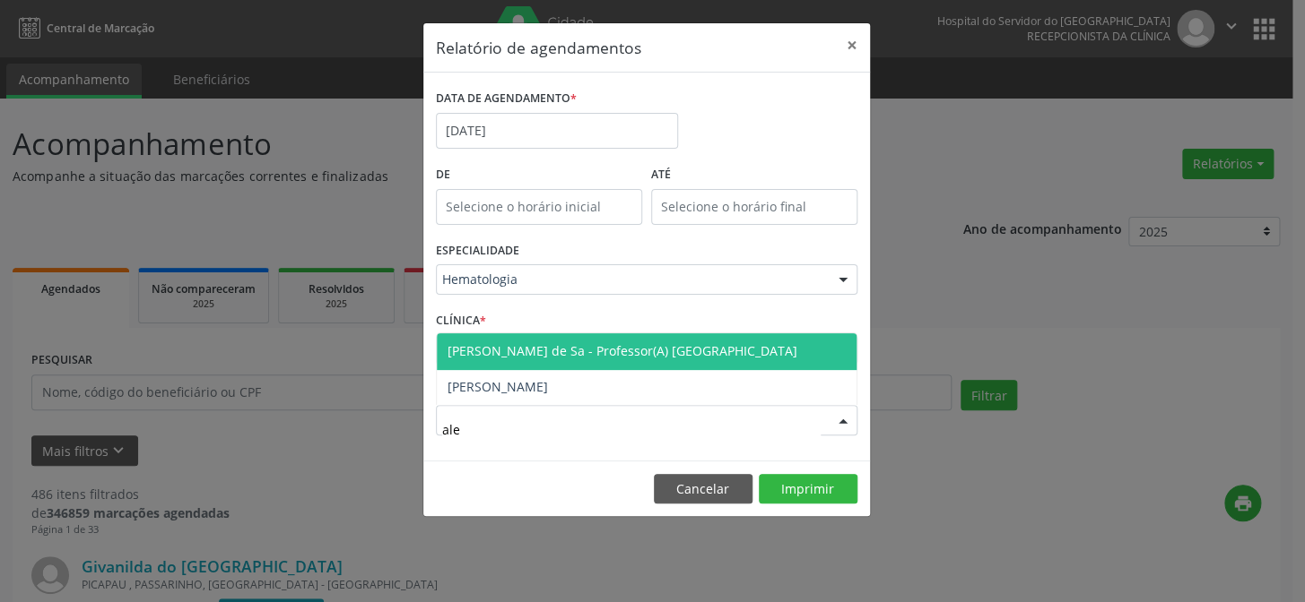
click at [559, 350] on span "[PERSON_NAME] de Sa - Professor(A) [GEOGRAPHIC_DATA]" at bounding box center [622, 350] width 350 height 17
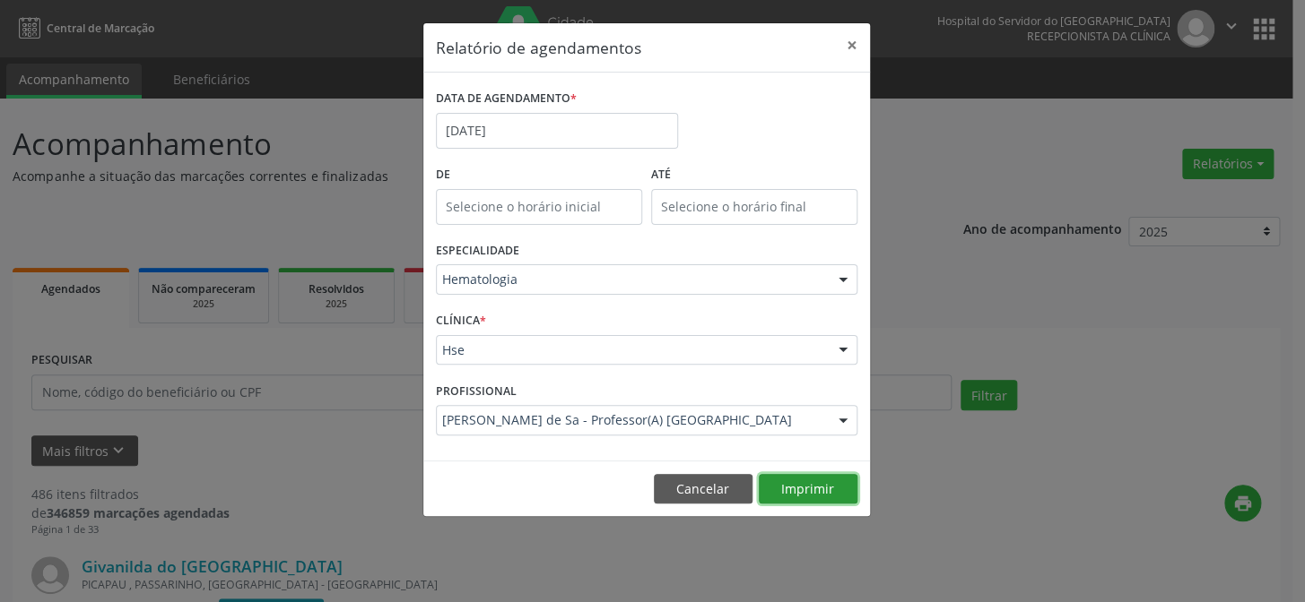
drag, startPoint x: 827, startPoint y: 493, endPoint x: 827, endPoint y: 483, distance: 9.9
click at [827, 484] on button "Imprimir" at bounding box center [808, 489] width 99 height 30
